Goal: Task Accomplishment & Management: Complete application form

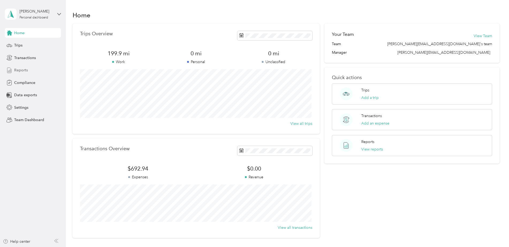
click at [18, 69] on span "Reports" at bounding box center [21, 70] width 14 height 6
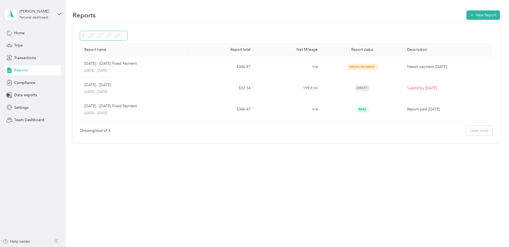
click at [121, 35] on span at bounding box center [123, 36] width 4 height 6
click at [125, 36] on icon at bounding box center [124, 35] width 2 height 1
click at [156, 159] on div "Reports New Report Report name Report total Net Mileage Report status Descripti…" at bounding box center [286, 86] width 440 height 172
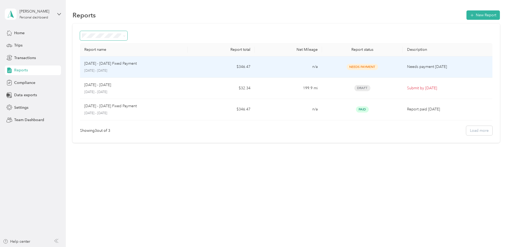
click at [131, 71] on p "October 1 - 31, 2025" at bounding box center [133, 70] width 99 height 5
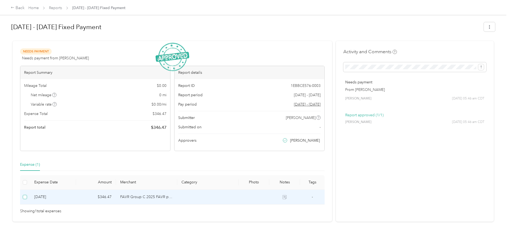
click at [25, 199] on label at bounding box center [25, 197] width 4 height 6
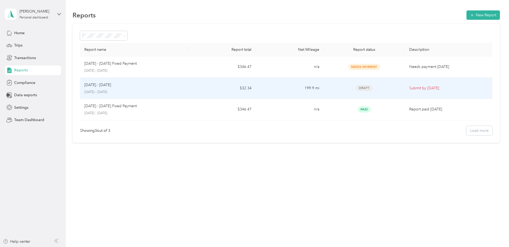
click at [110, 90] on p "September 1 - 30, 2025" at bounding box center [134, 92] width 100 height 5
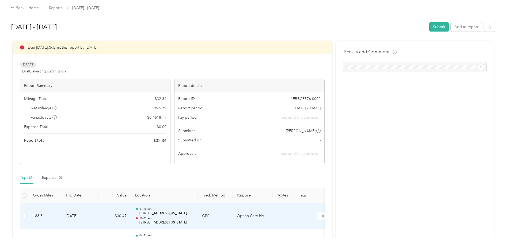
click at [149, 212] on p "2507, Sage Lane, Rib Mountain, Marathon County, Wisconsin, 54401, USA" at bounding box center [166, 213] width 54 height 5
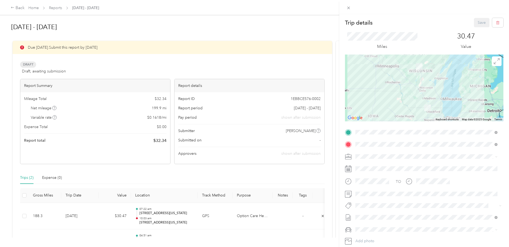
click at [17, 7] on div "Trip details Save This trip cannot be edited because it is either under review,…" at bounding box center [254, 123] width 509 height 247
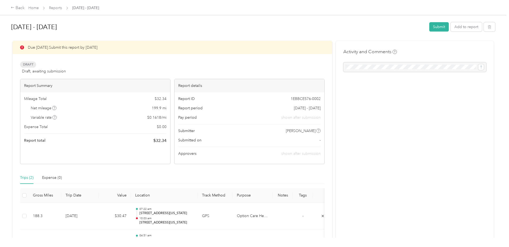
click at [11, 8] on icon at bounding box center [13, 8] width 4 height 4
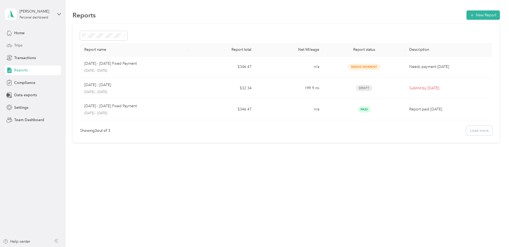
click at [19, 46] on span "Trips" at bounding box center [18, 46] width 8 height 6
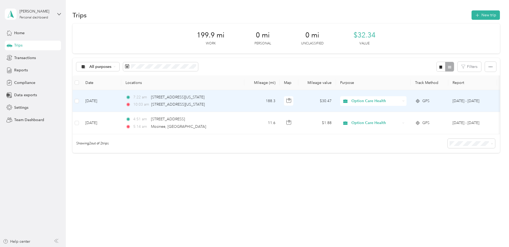
click at [143, 101] on div "7:22 am 2507, Sage Lane, Rib Mountain, Marathon County, Wisconsin, 54401, USA 1…" at bounding box center [181, 100] width 112 height 13
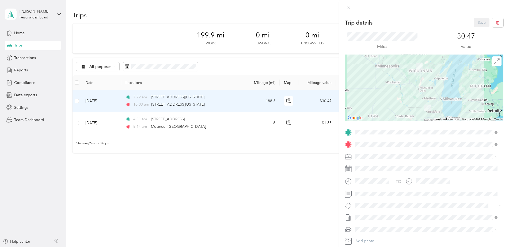
click at [19, 58] on div "Trip details Save This trip cannot be edited because it is either under review,…" at bounding box center [254, 123] width 509 height 247
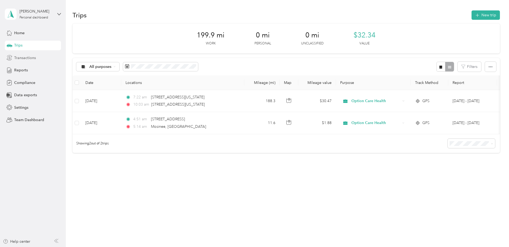
click at [29, 56] on span "Transactions" at bounding box center [25, 58] width 22 height 6
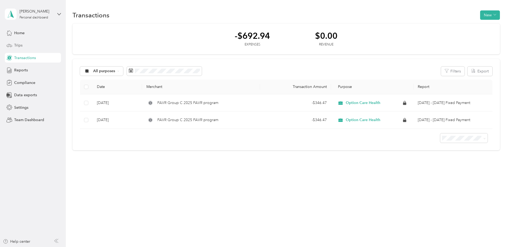
click at [19, 45] on span "Trips" at bounding box center [18, 46] width 8 height 6
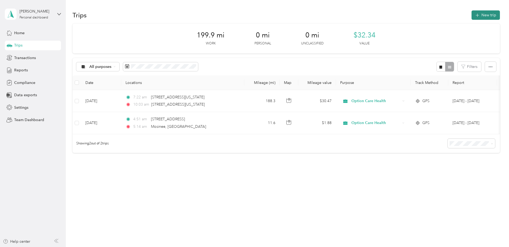
click at [486, 11] on button "New trip" at bounding box center [485, 14] width 28 height 9
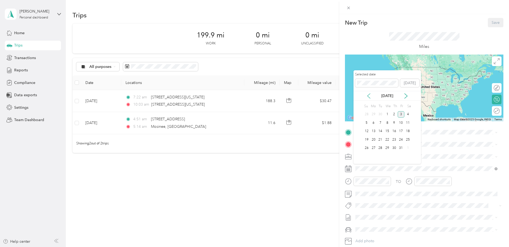
click at [370, 95] on icon at bounding box center [368, 95] width 5 height 5
click at [394, 122] on div "11" at bounding box center [394, 123] width 7 height 7
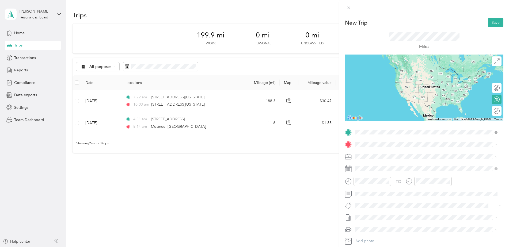
click at [390, 165] on span "Mosinee Wisconsin, United States" at bounding box center [395, 164] width 60 height 9
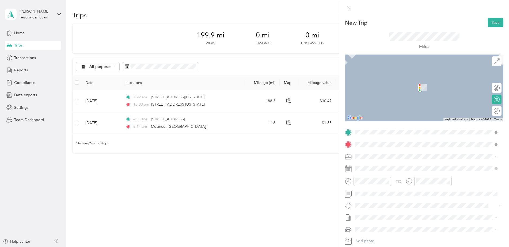
click at [390, 164] on span "151012 Sage Lane Wausau, Wisconsin 54401, United States" at bounding box center [392, 163] width 54 height 5
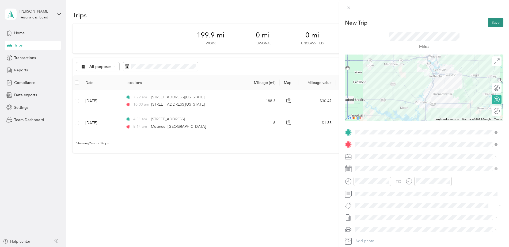
click at [495, 23] on button "Save" at bounding box center [496, 22] width 16 height 9
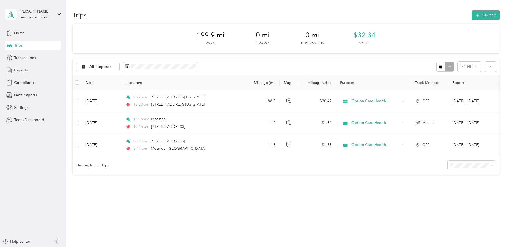
click at [20, 69] on span "Reports" at bounding box center [21, 70] width 14 height 6
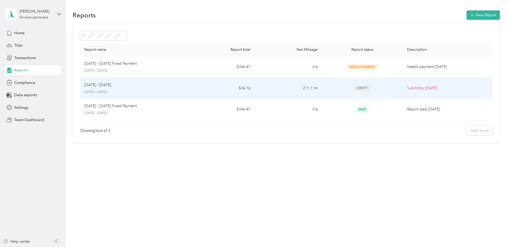
click at [129, 89] on div "Sep 1 - 30, 2025 September 1 - 30, 2025" at bounding box center [133, 88] width 99 height 13
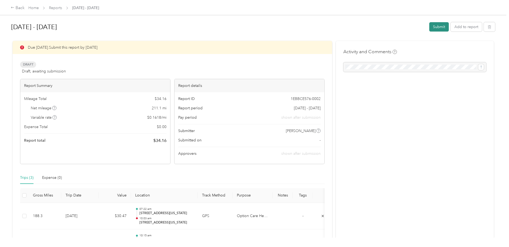
click at [438, 26] on button "Submit" at bounding box center [439, 26] width 20 height 9
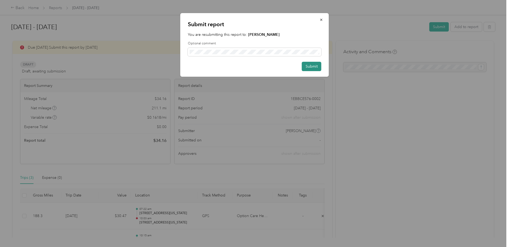
click at [315, 64] on button "Submit" at bounding box center [312, 66] width 20 height 9
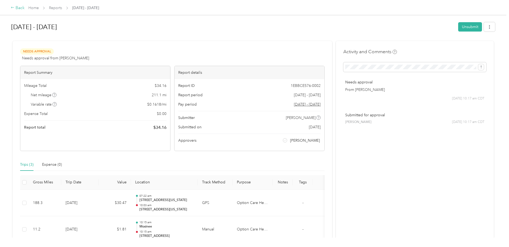
click at [19, 5] on div "Back" at bounding box center [18, 8] width 14 height 6
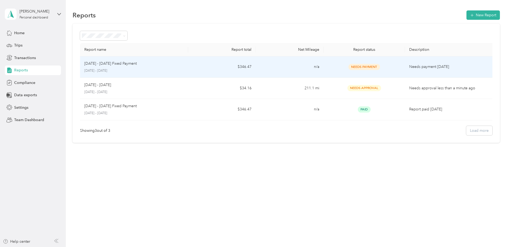
click at [104, 69] on p "October 1 - 31, 2025" at bounding box center [134, 70] width 100 height 5
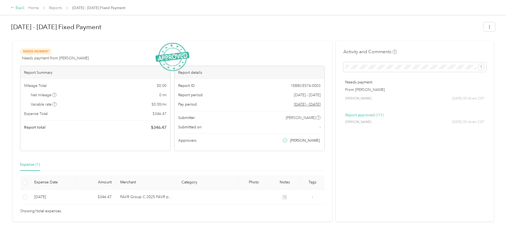
click at [18, 5] on div "Back" at bounding box center [18, 8] width 14 height 6
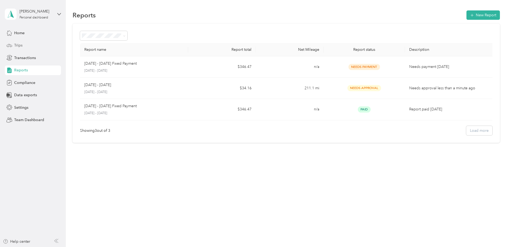
click at [19, 42] on div "Trips" at bounding box center [33, 46] width 56 height 10
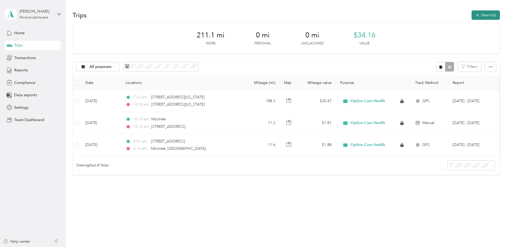
click at [484, 12] on button "New trip" at bounding box center [485, 14] width 28 height 9
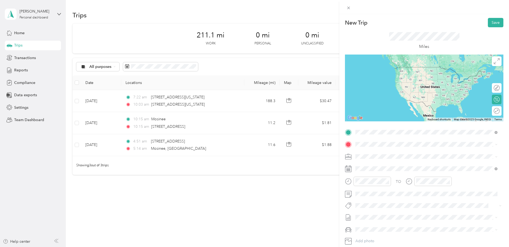
click at [392, 154] on span "400 Park Boulevard Itasca, Illinois 60143, United States" at bounding box center [392, 151] width 54 height 5
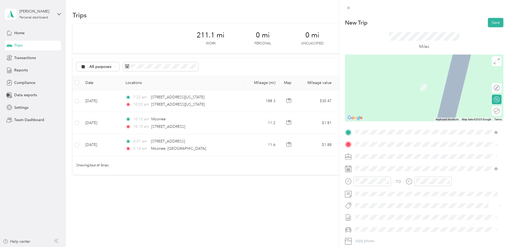
click at [381, 161] on span "151012 Sage Lane Wausau, Wisconsin 54401, United States" at bounding box center [392, 162] width 54 height 5
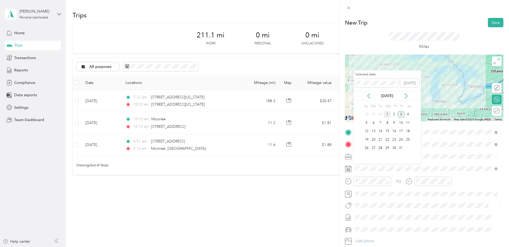
click at [388, 113] on div "1" at bounding box center [387, 114] width 7 height 7
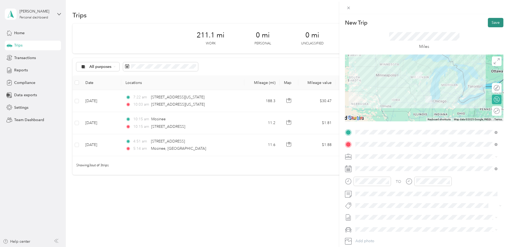
click at [492, 25] on button "Save" at bounding box center [496, 22] width 16 height 9
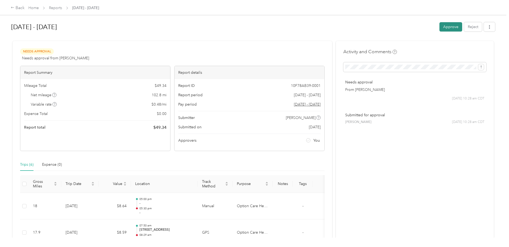
click at [453, 27] on button "Approve" at bounding box center [450, 26] width 23 height 9
